Goal: Information Seeking & Learning: Check status

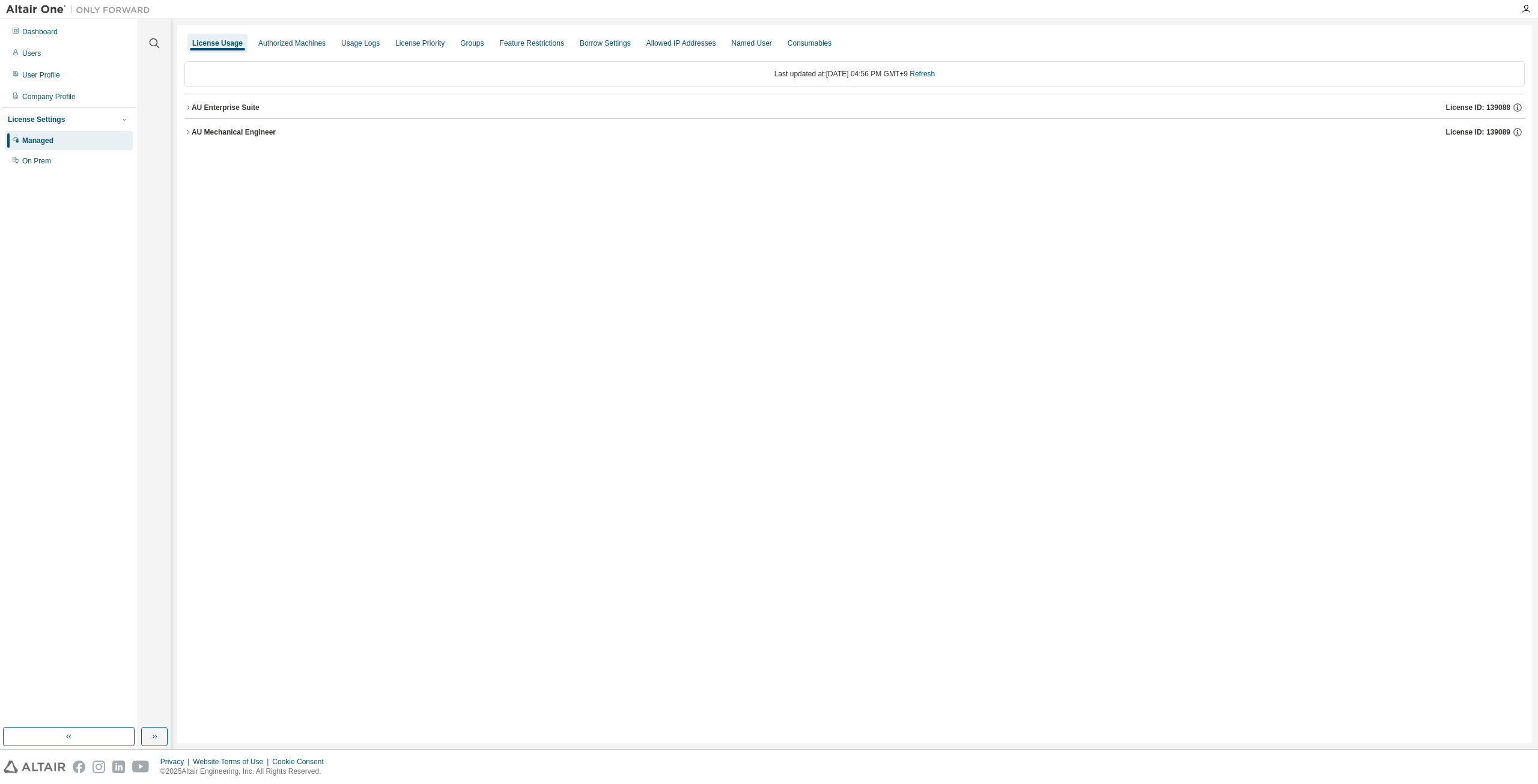
click at [190, 108] on icon "button" at bounding box center [188, 107] width 7 height 7
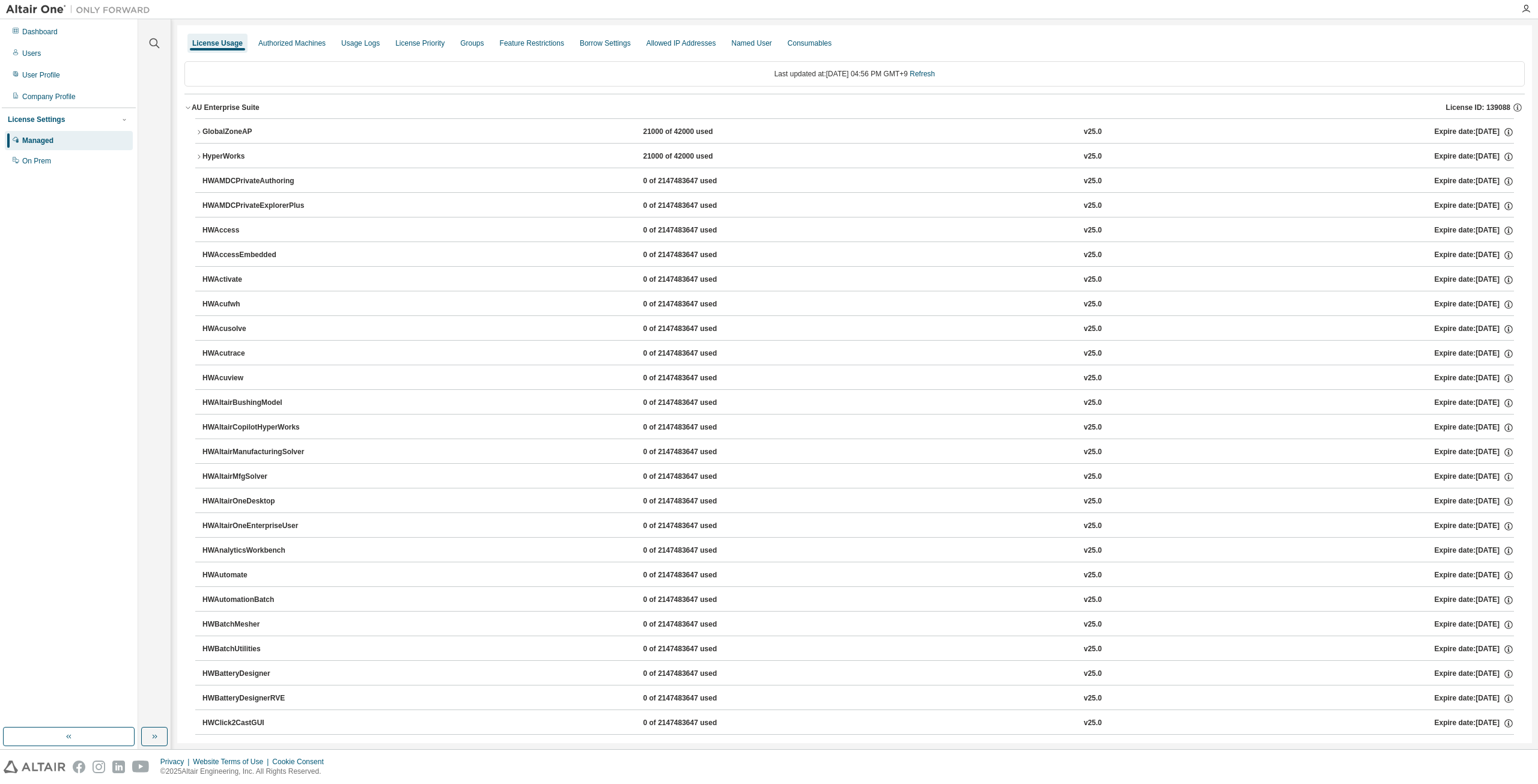
click at [190, 108] on icon "button" at bounding box center [188, 107] width 7 height 7
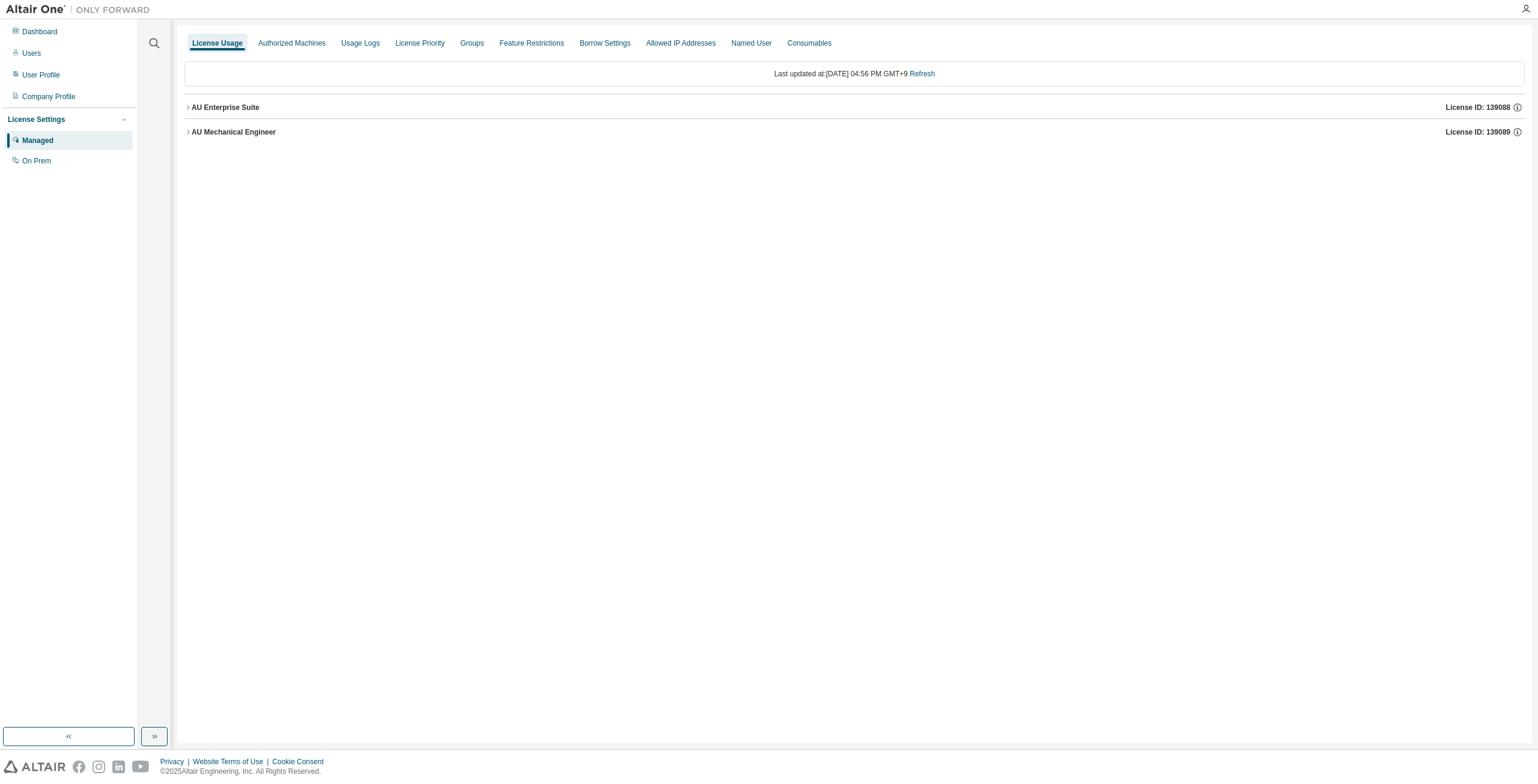
click at [192, 131] on div "AU Mechanical Engineer" at bounding box center [233, 132] width 84 height 10
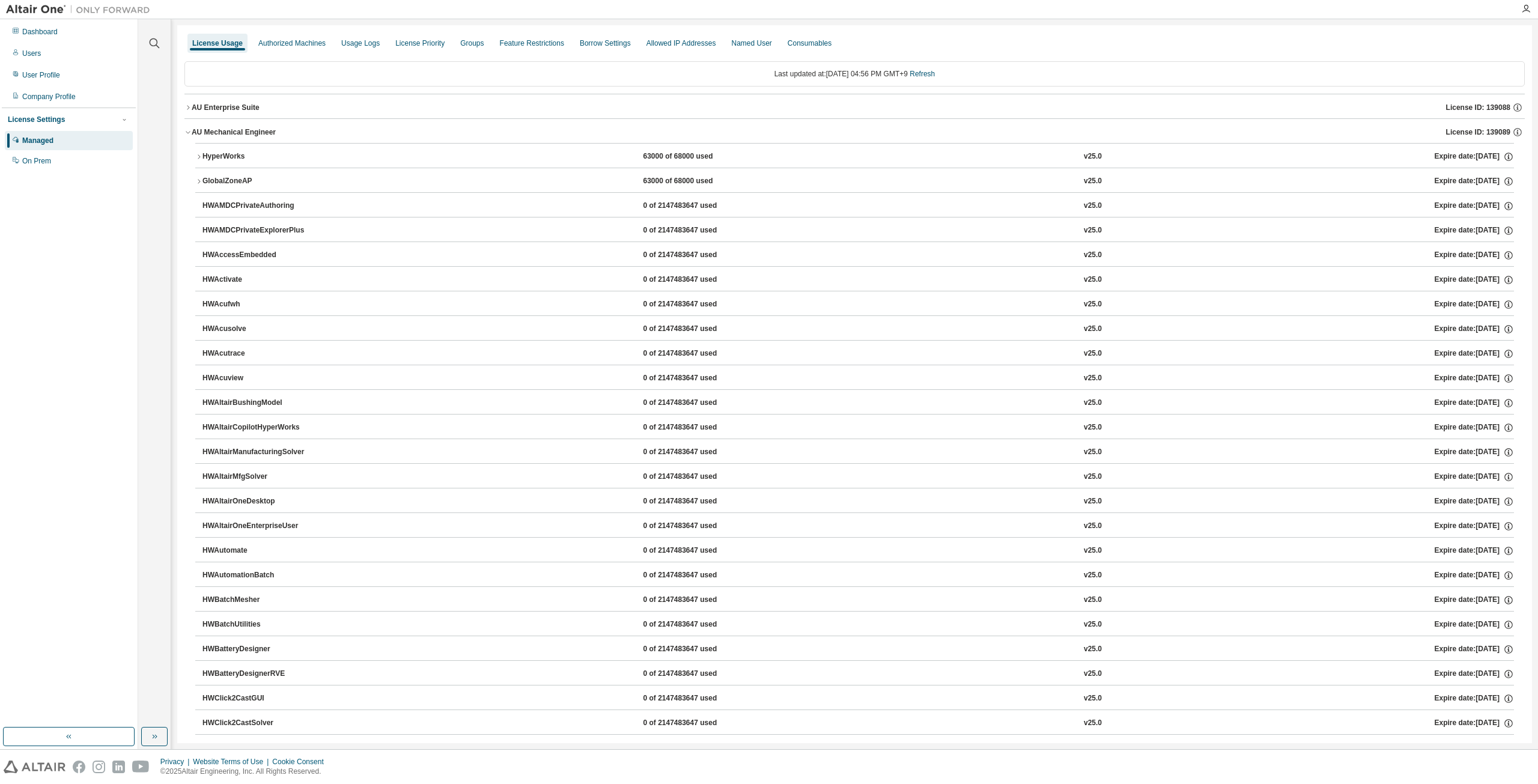
click at [189, 131] on icon "button" at bounding box center [188, 132] width 7 height 7
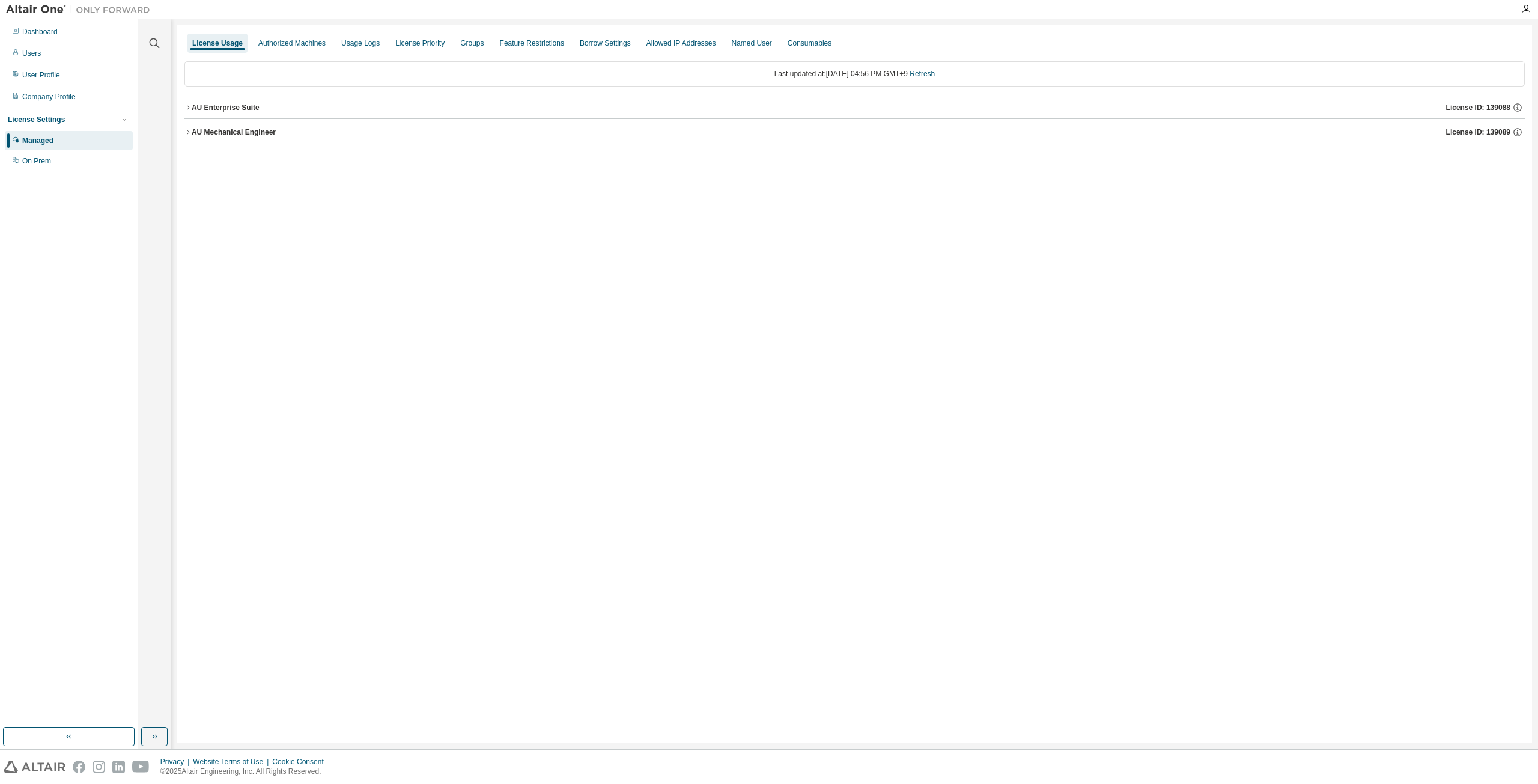
click at [188, 113] on button "AU Enterprise Suite License ID: 139088" at bounding box center [854, 107] width 1340 height 26
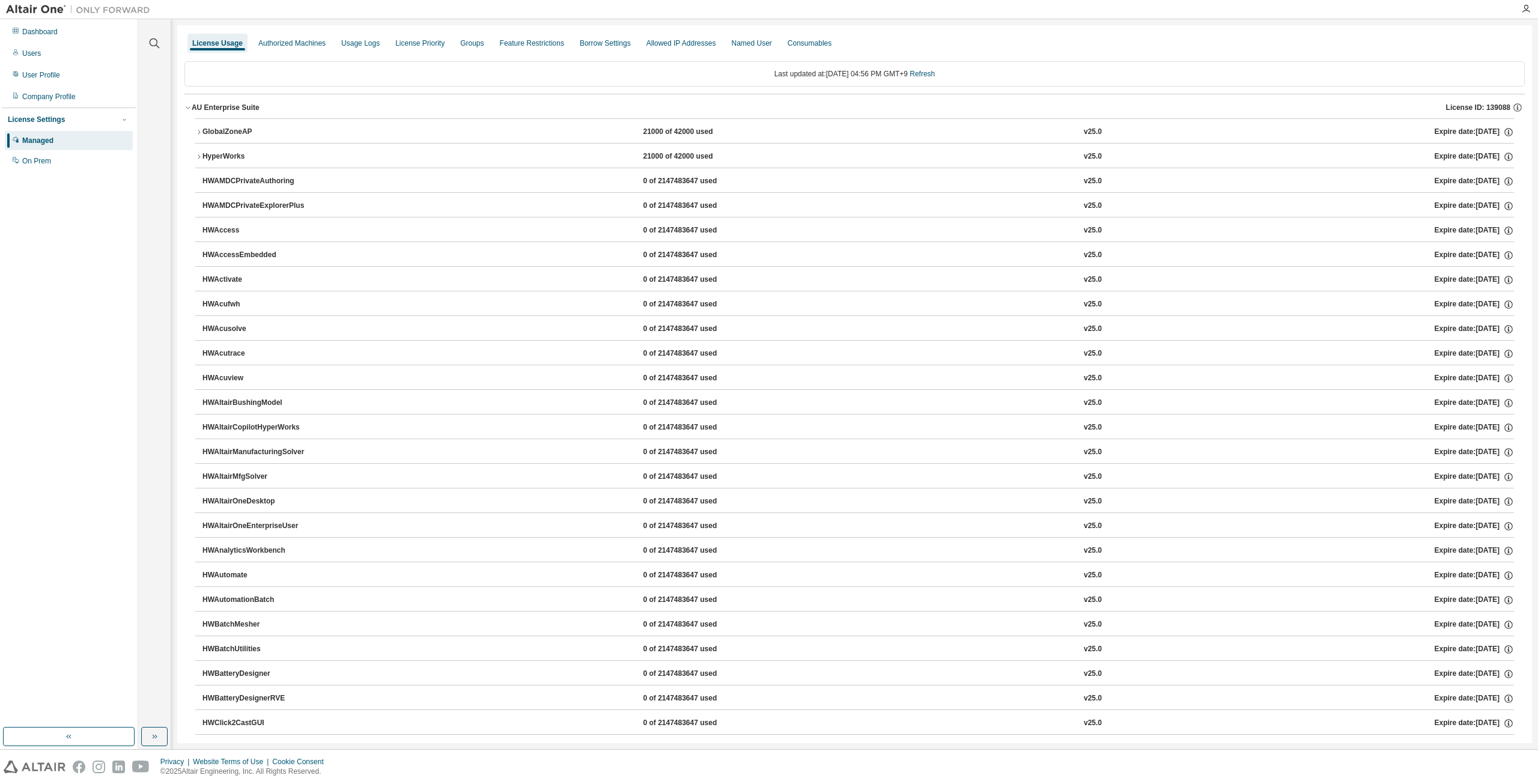
click at [198, 128] on button "GlobalZoneAP 21000 of 42000 used v25.0 Expire date: 2026-01-01" at bounding box center [854, 132] width 1318 height 26
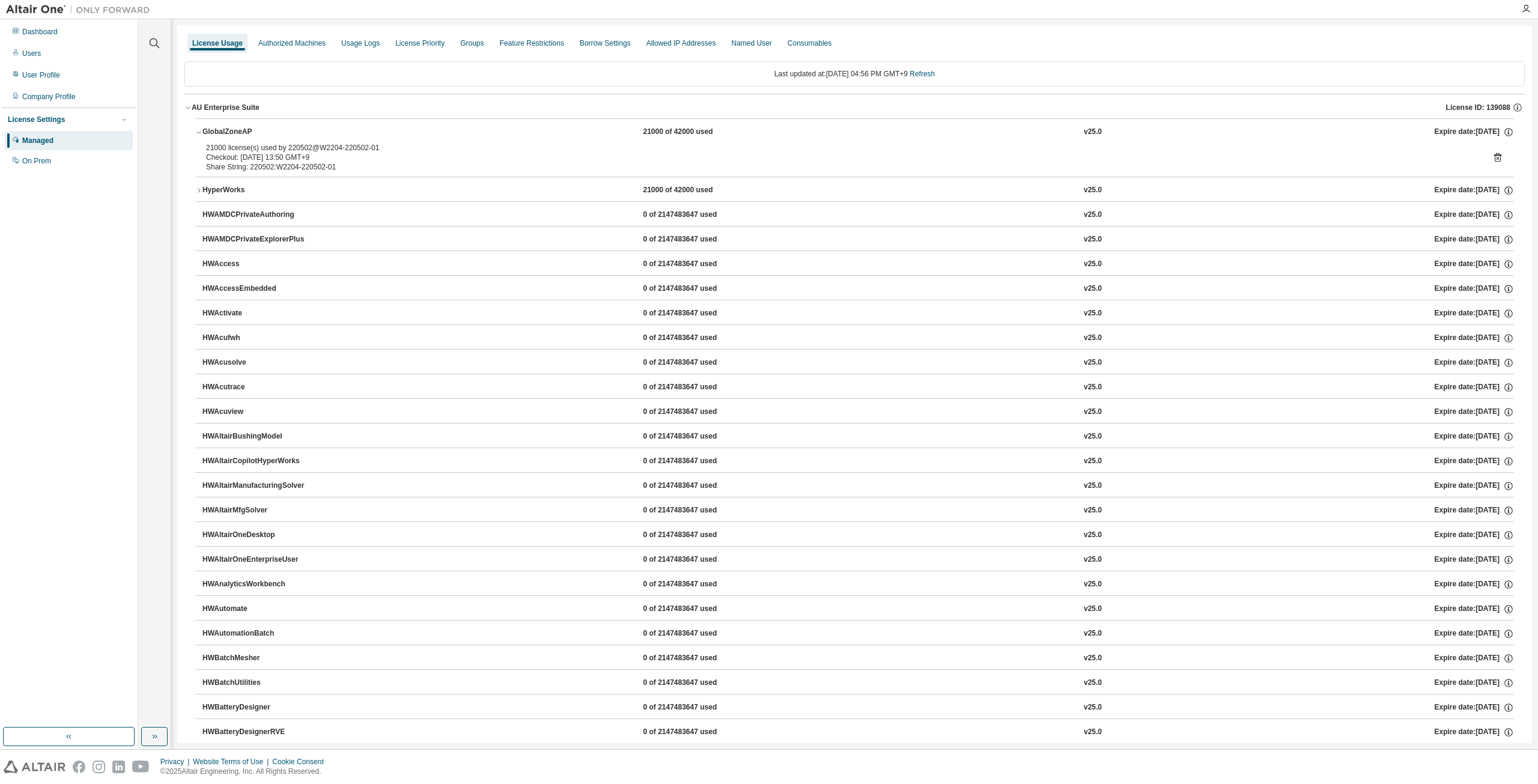
click at [189, 105] on icon "button" at bounding box center [188, 107] width 7 height 7
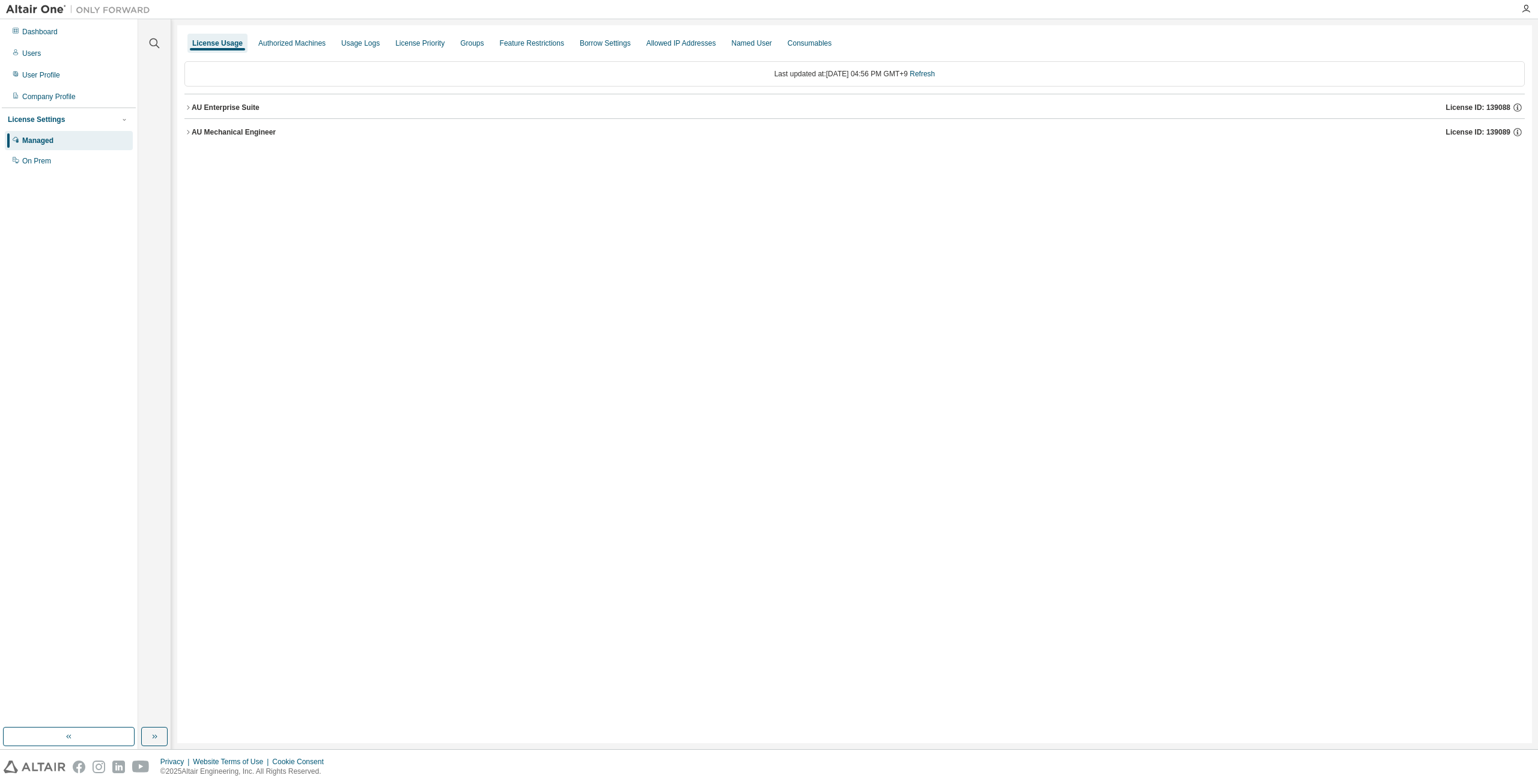
click at [662, 236] on div "License Usage Authorized Machines Usage Logs License Priority Groups Feature Re…" at bounding box center [854, 384] width 1355 height 718
click at [189, 109] on icon "button" at bounding box center [188, 107] width 7 height 7
click at [182, 131] on div "License Usage Authorized Machines Usage Logs License Priority Groups Feature Re…" at bounding box center [854, 384] width 1355 height 718
click at [186, 132] on icon "button" at bounding box center [188, 132] width 7 height 7
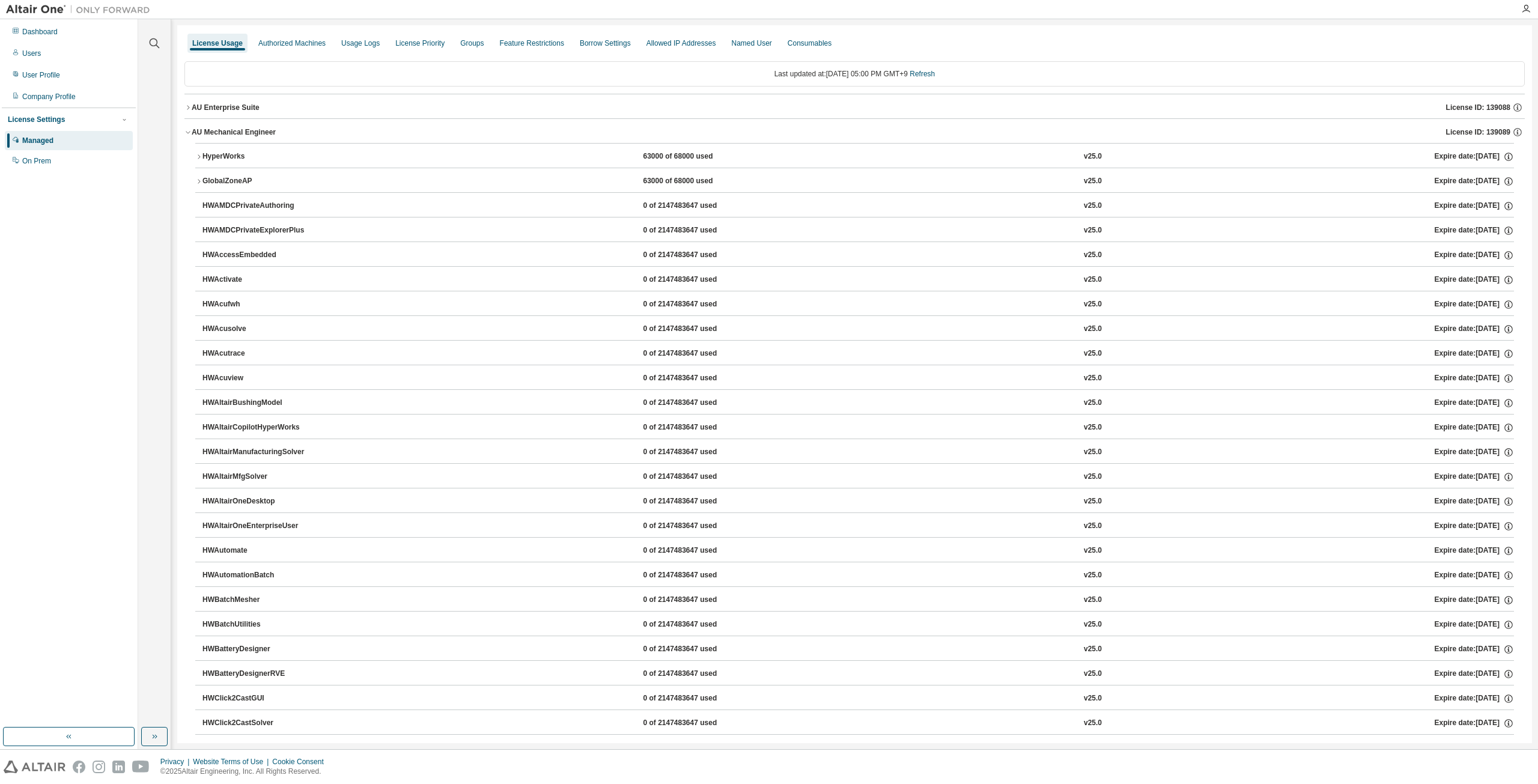
click at [193, 103] on div "AU Enterprise Suite" at bounding box center [225, 108] width 68 height 10
click at [190, 108] on icon "button" at bounding box center [188, 107] width 7 height 7
click at [191, 131] on div "AU Mechanical Engineer" at bounding box center [233, 132] width 84 height 10
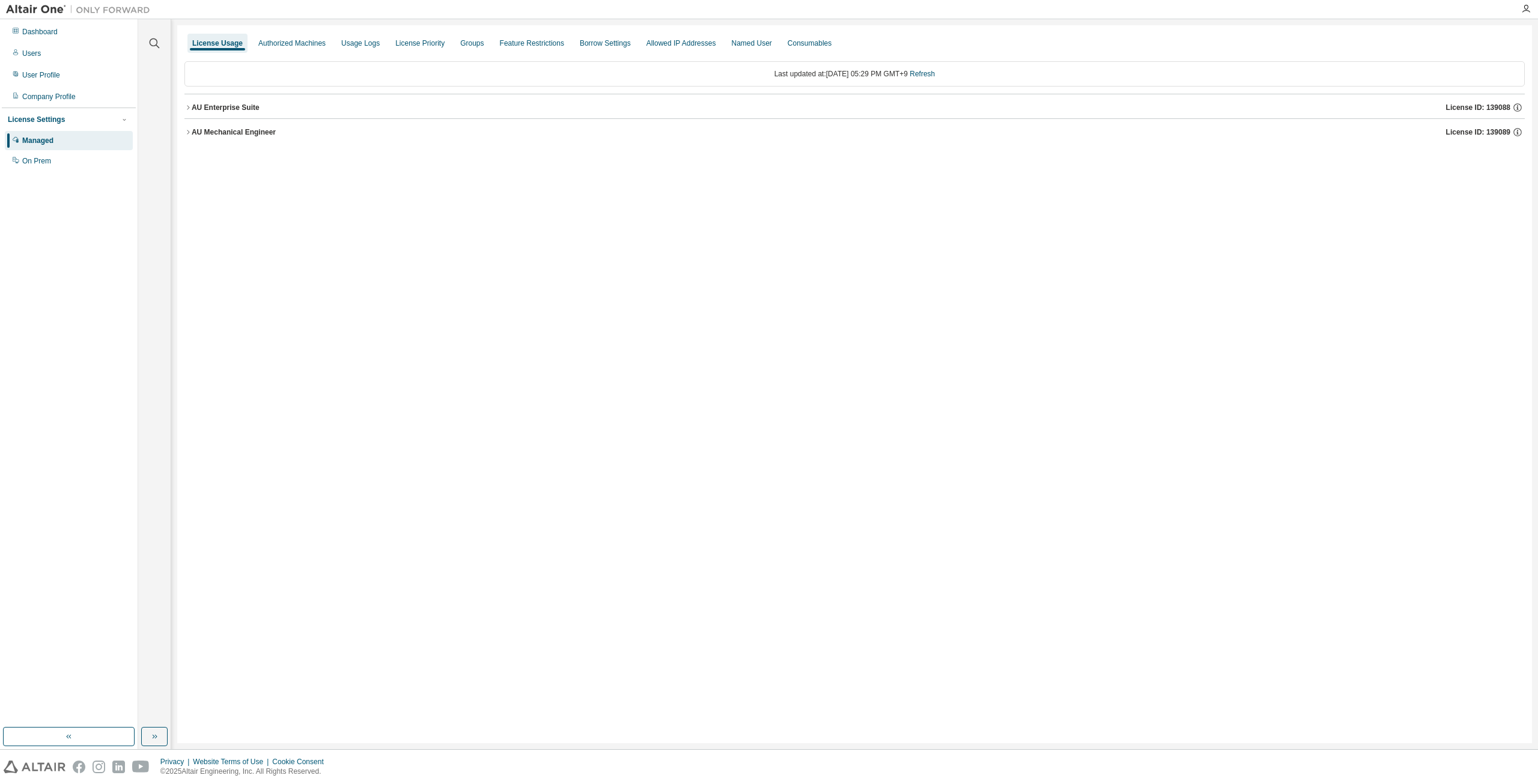
click at [188, 109] on icon "button" at bounding box center [188, 107] width 7 height 7
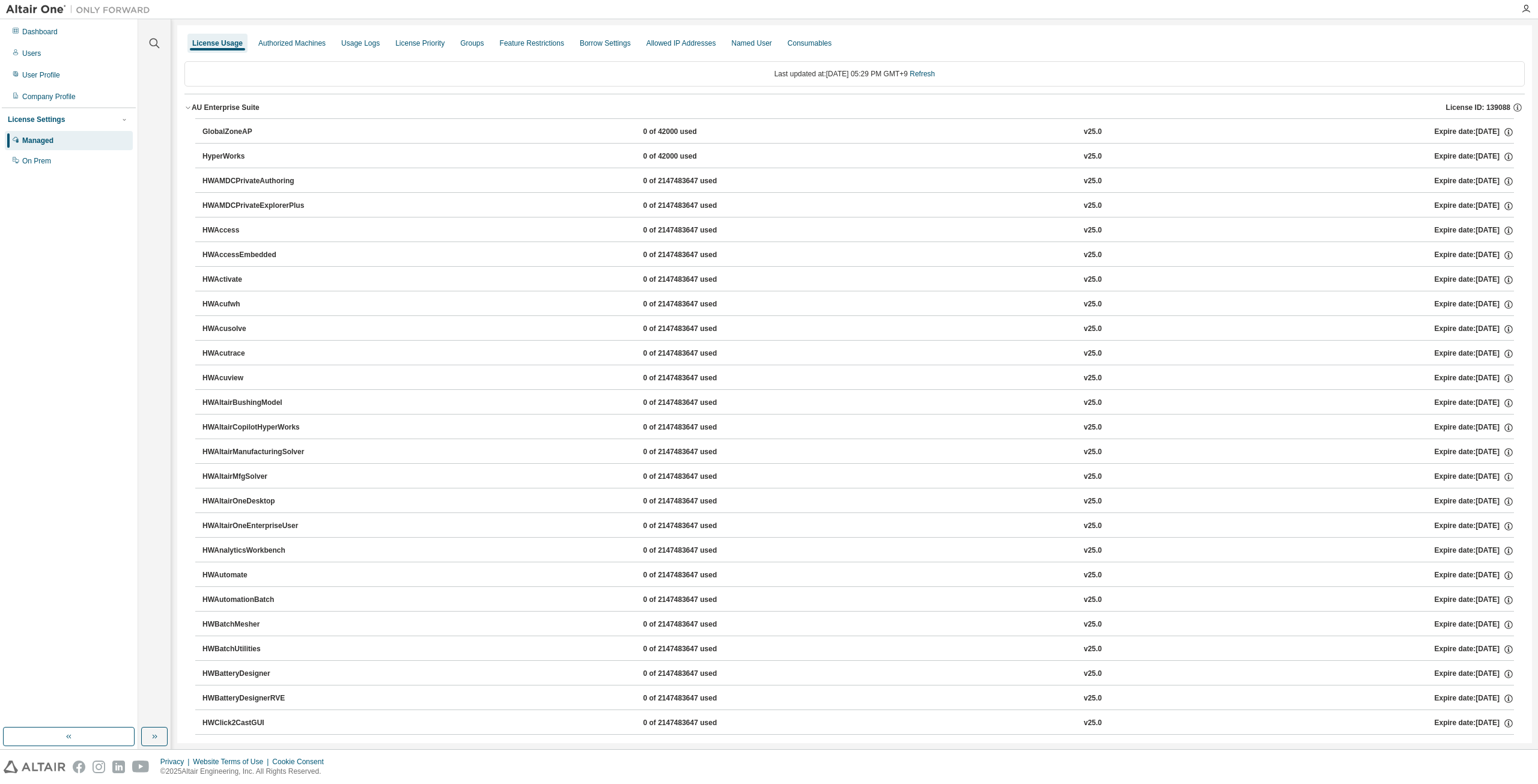
click at [189, 109] on icon "button" at bounding box center [188, 107] width 7 height 7
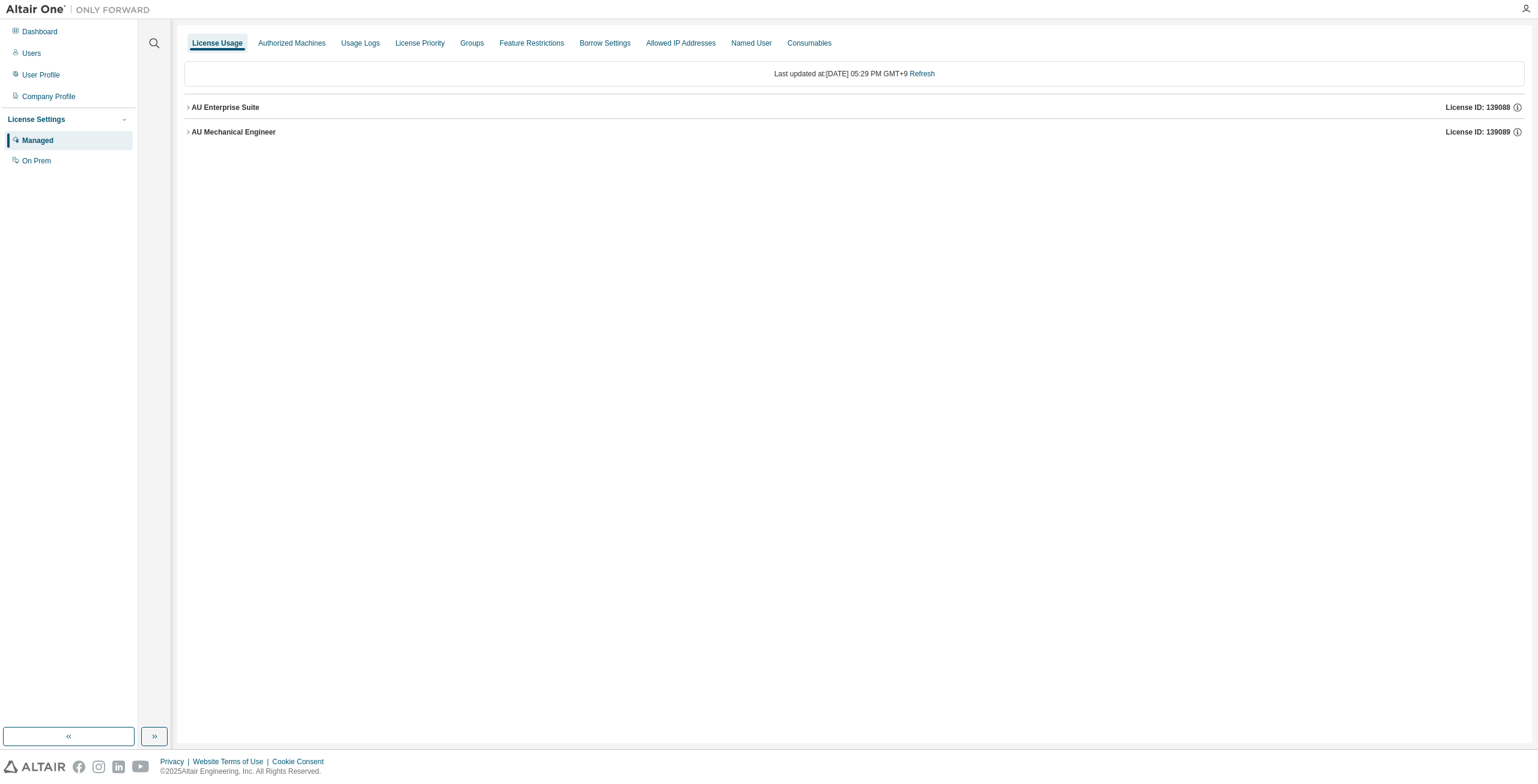
click at [190, 132] on icon "button" at bounding box center [188, 132] width 7 height 7
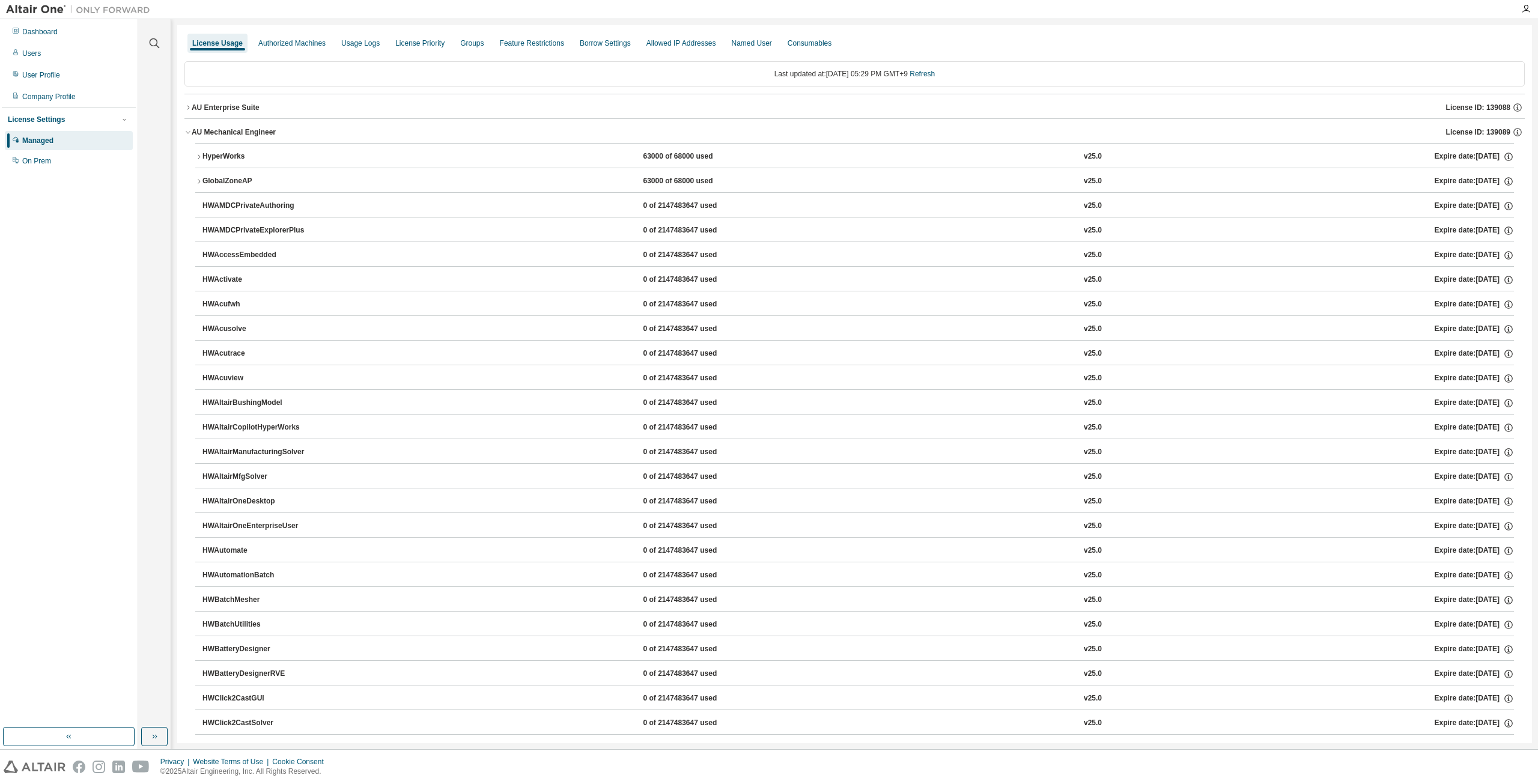
click at [189, 132] on icon "button" at bounding box center [188, 132] width 7 height 7
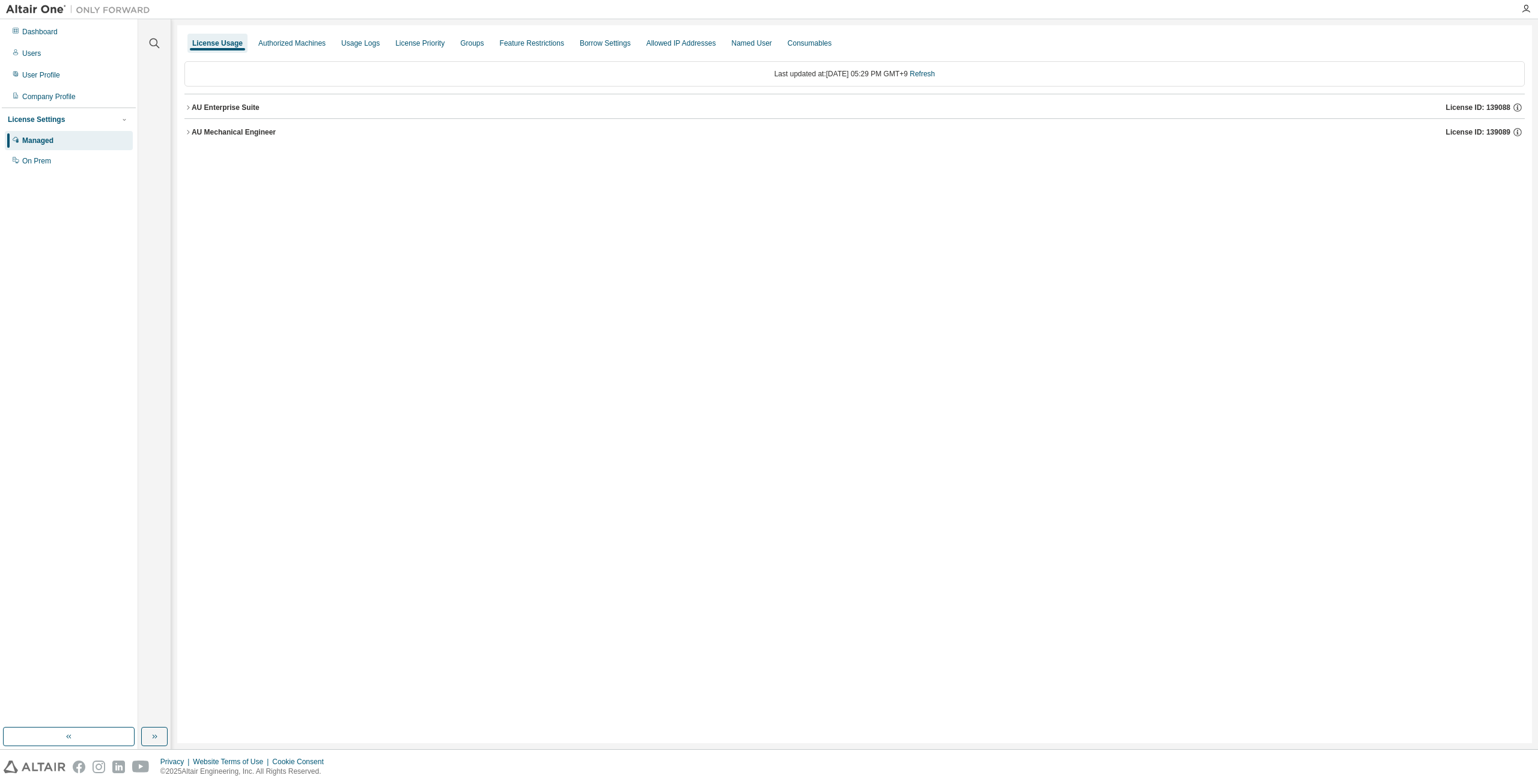
click at [186, 120] on button "AU Mechanical Engineer License ID: 139089" at bounding box center [854, 132] width 1340 height 26
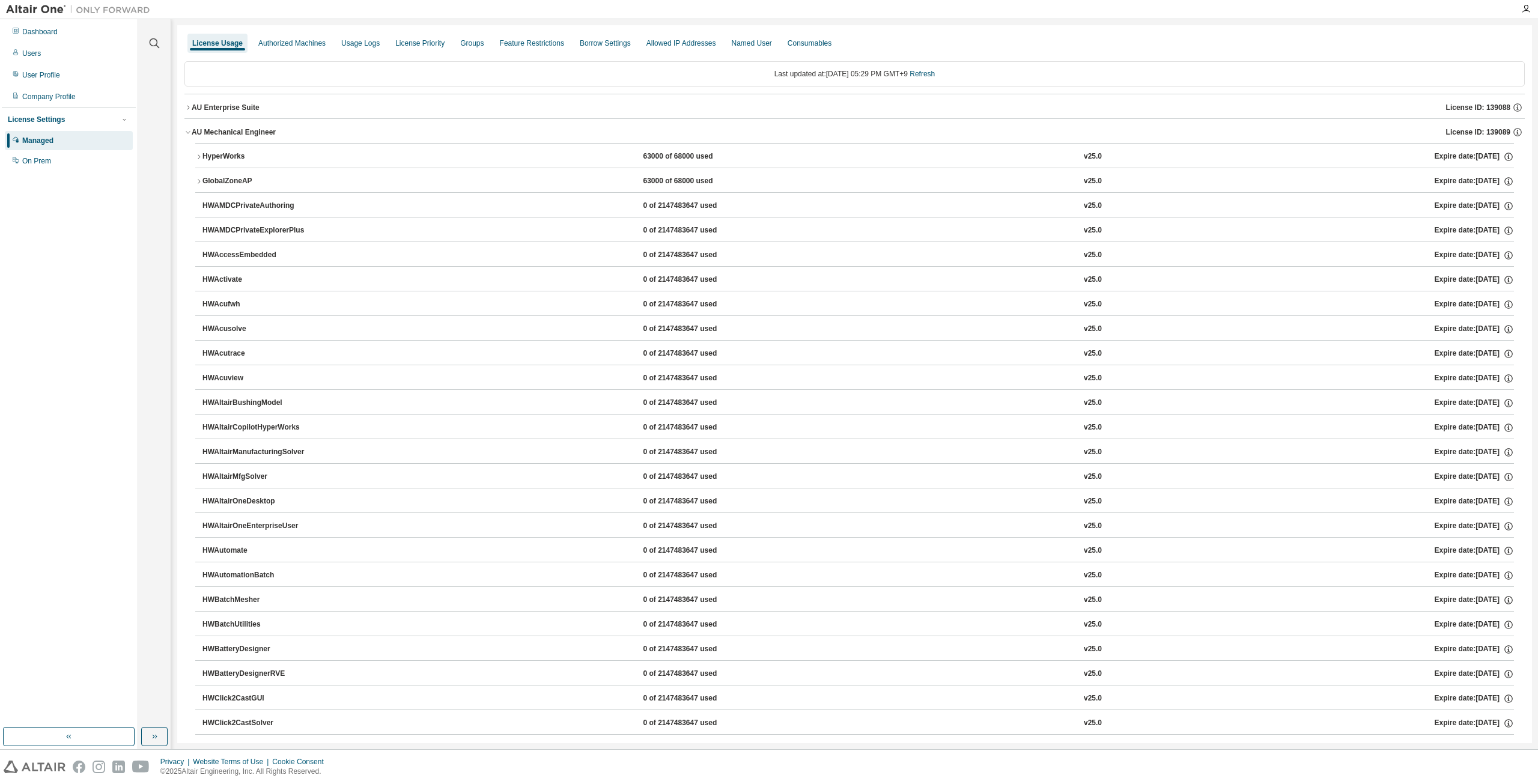
click at [200, 157] on icon "button" at bounding box center [199, 156] width 3 height 4
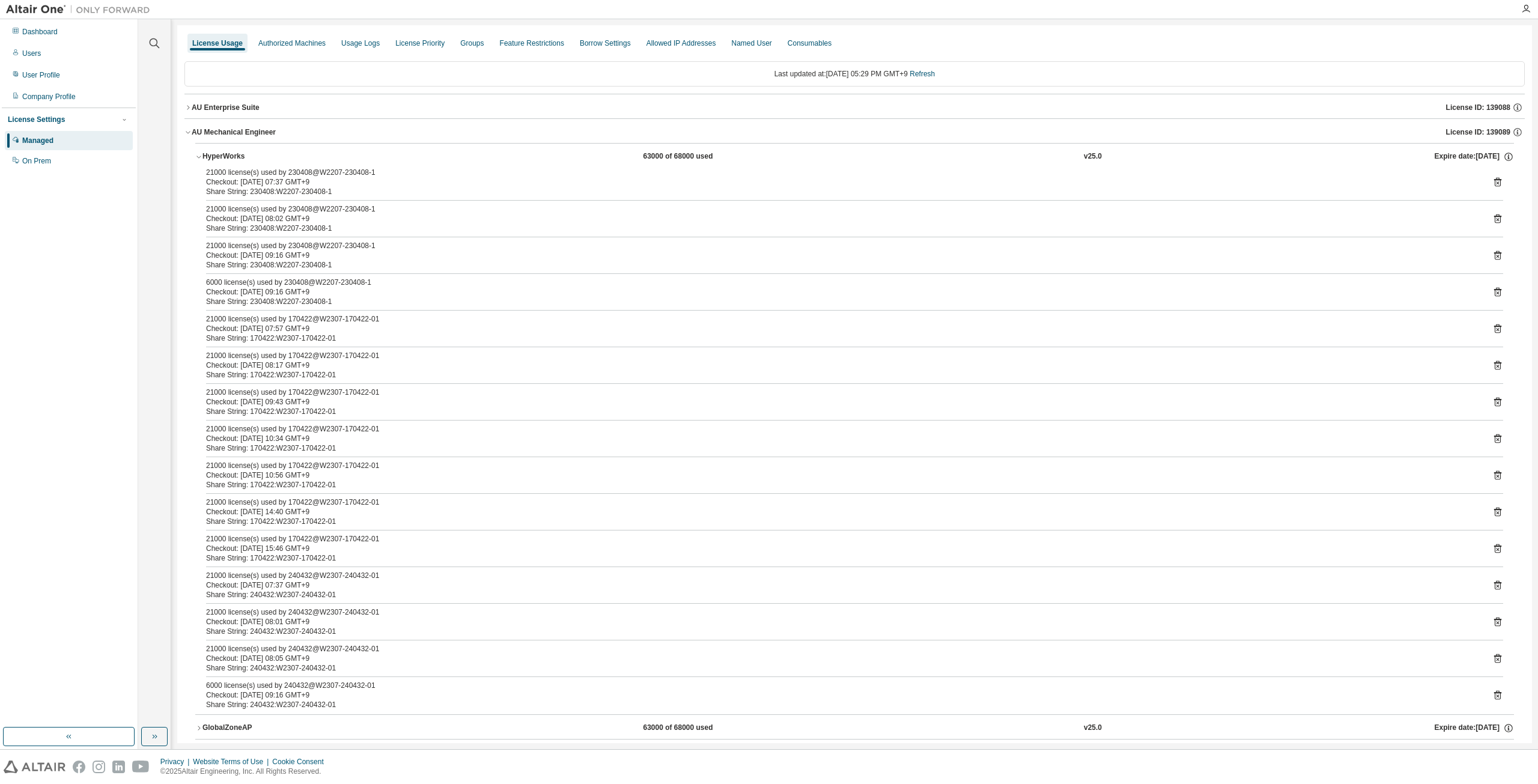
click at [200, 157] on icon "button" at bounding box center [198, 157] width 4 height 3
